Goal: Information Seeking & Learning: Learn about a topic

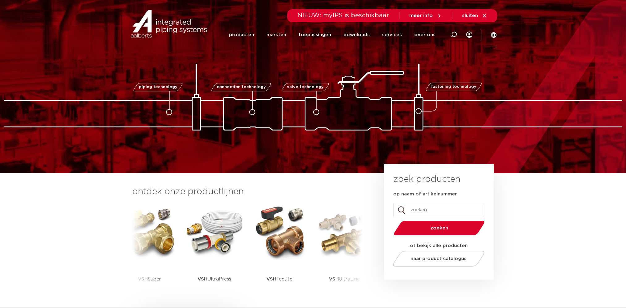
click at [492, 35] on icon at bounding box center [494, 35] width 6 height 6
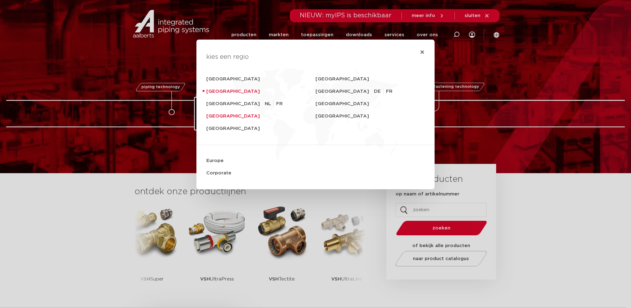
click at [218, 118] on link "United Kingdom" at bounding box center [260, 116] width 109 height 12
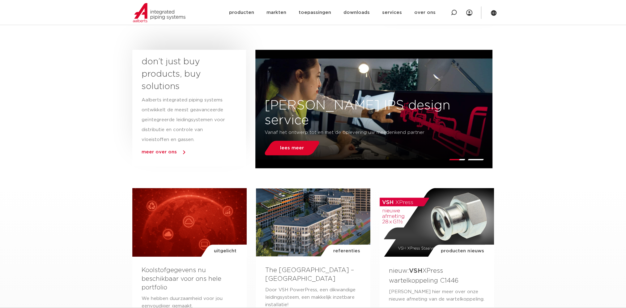
scroll to position [278, 0]
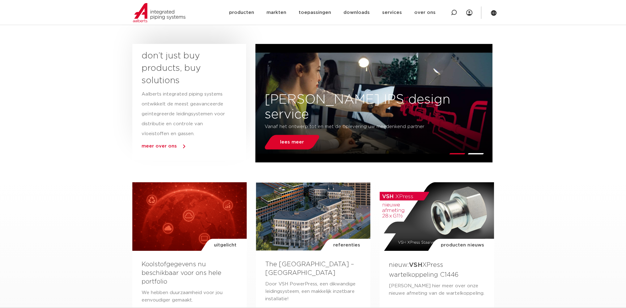
drag, startPoint x: 382, startPoint y: 146, endPoint x: 563, endPoint y: 103, distance: 185.7
click at [563, 103] on section "don’t just buy products, buy solutions Aalberts integrated piping systems ontwi…" at bounding box center [313, 102] width 626 height 123
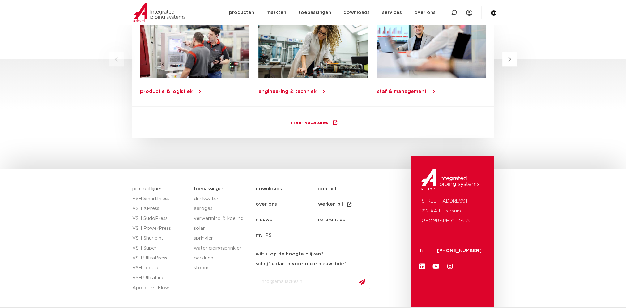
scroll to position [865, 0]
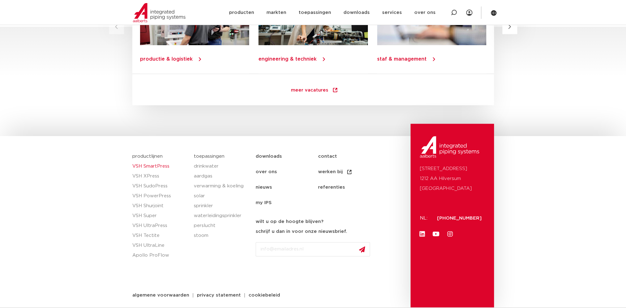
click at [163, 167] on link "VSH SmartPress" at bounding box center [160, 166] width 56 height 10
click at [147, 174] on link "VSH XPress" at bounding box center [160, 176] width 56 height 10
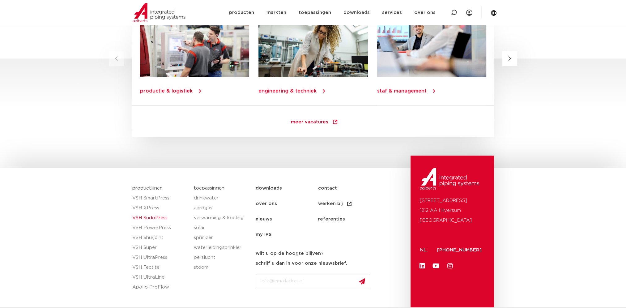
click at [160, 215] on link "VSH SudoPress" at bounding box center [160, 218] width 56 height 10
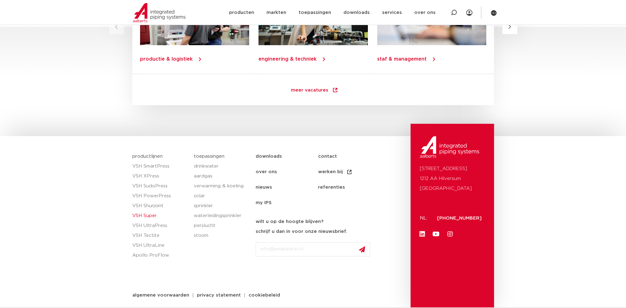
click at [150, 215] on link "VSH Super" at bounding box center [160, 216] width 56 height 10
click at [152, 198] on link "VSH PowerPress" at bounding box center [160, 196] width 56 height 10
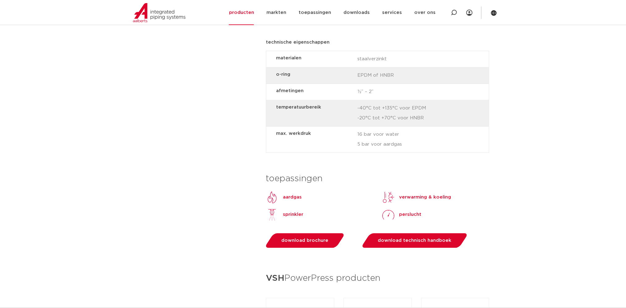
scroll to position [587, 0]
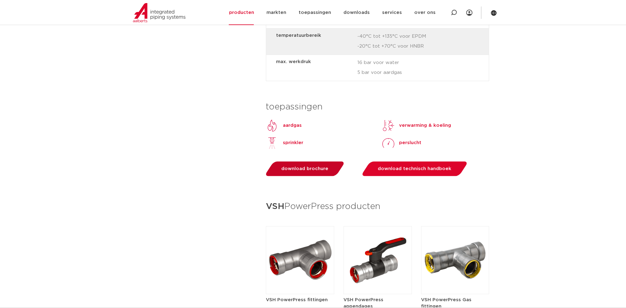
click at [289, 170] on span "download brochure" at bounding box center [304, 168] width 47 height 5
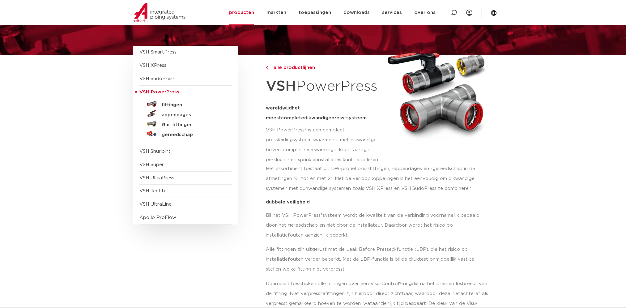
scroll to position [0, 0]
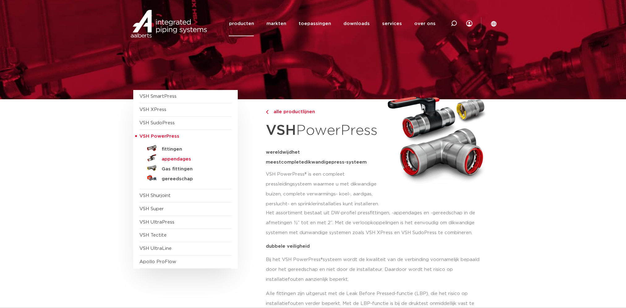
click at [186, 160] on h5 "appendages" at bounding box center [192, 159] width 61 height 6
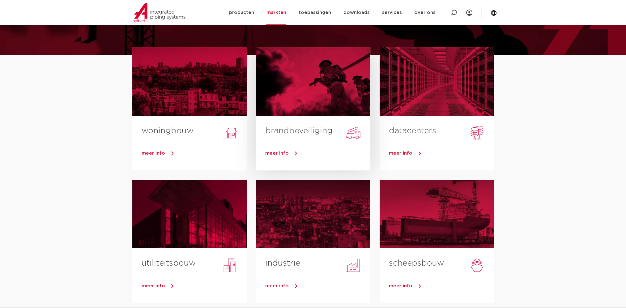
scroll to position [93, 0]
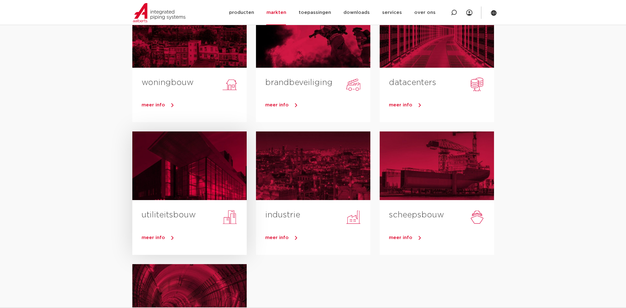
click at [166, 220] on h3 "utiliteitsbouw" at bounding box center [194, 216] width 105 height 14
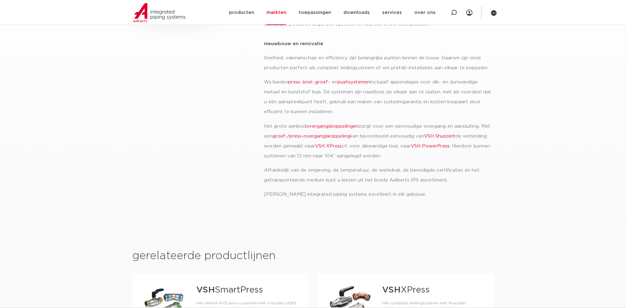
drag, startPoint x: 202, startPoint y: 92, endPoint x: 193, endPoint y: 85, distance: 10.8
click at [195, 88] on div "woningbouw brandbeveiliging datacenters utiliteitsbouw industrie scheepsbouw tu…" at bounding box center [194, 69] width 131 height 269
